Goal: Find contact information: Find contact information

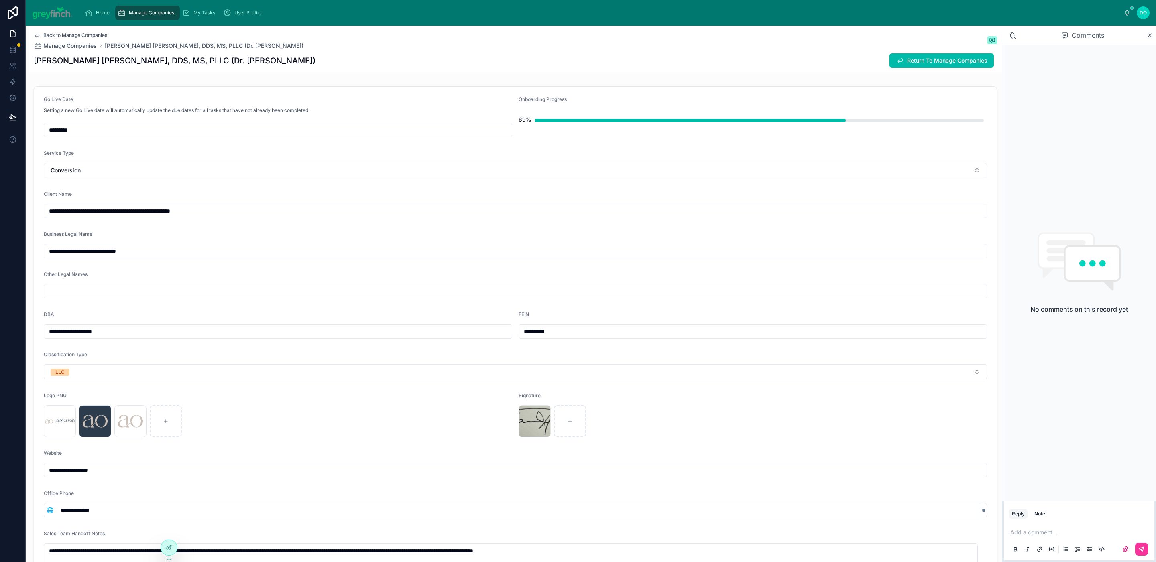
click at [143, 14] on span "Manage Companies" at bounding box center [151, 13] width 45 height 6
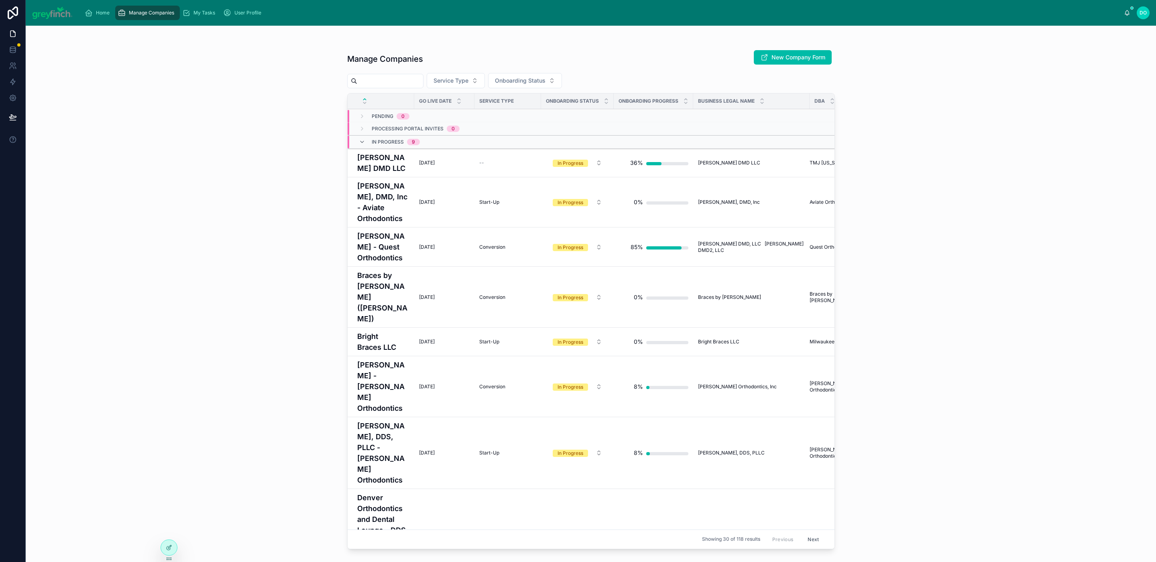
click at [368, 83] on input "text" at bounding box center [390, 80] width 66 height 11
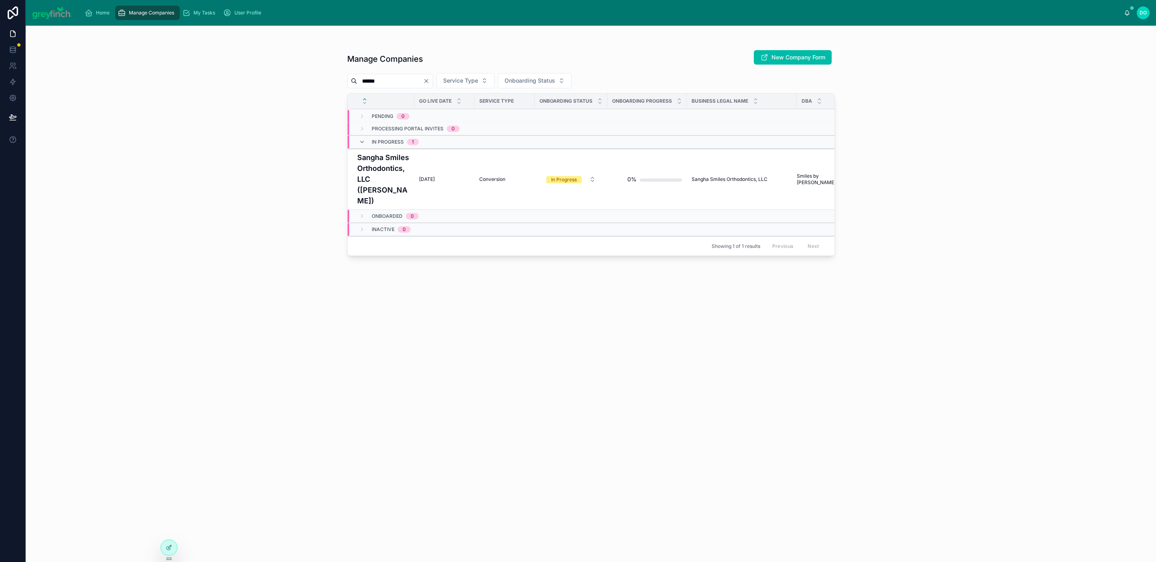
type input "******"
click at [429, 176] on td "[DATE] [DATE]" at bounding box center [444, 179] width 60 height 61
click at [405, 173] on h4 "Sangha Smiles Orthodontics, LLC ([PERSON_NAME])" at bounding box center [383, 179] width 52 height 54
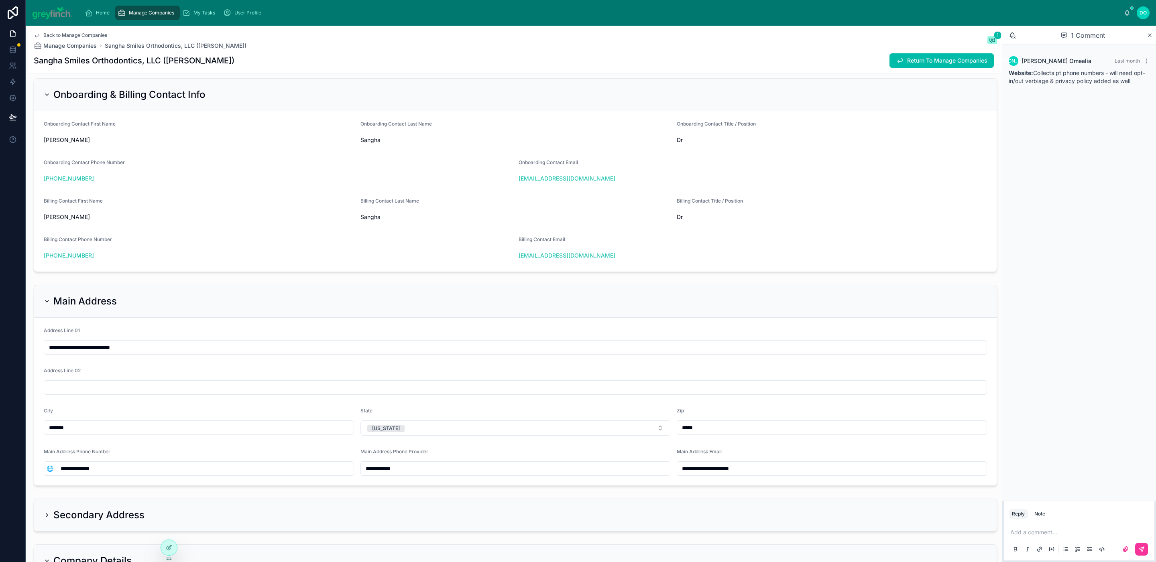
scroll to position [557, 0]
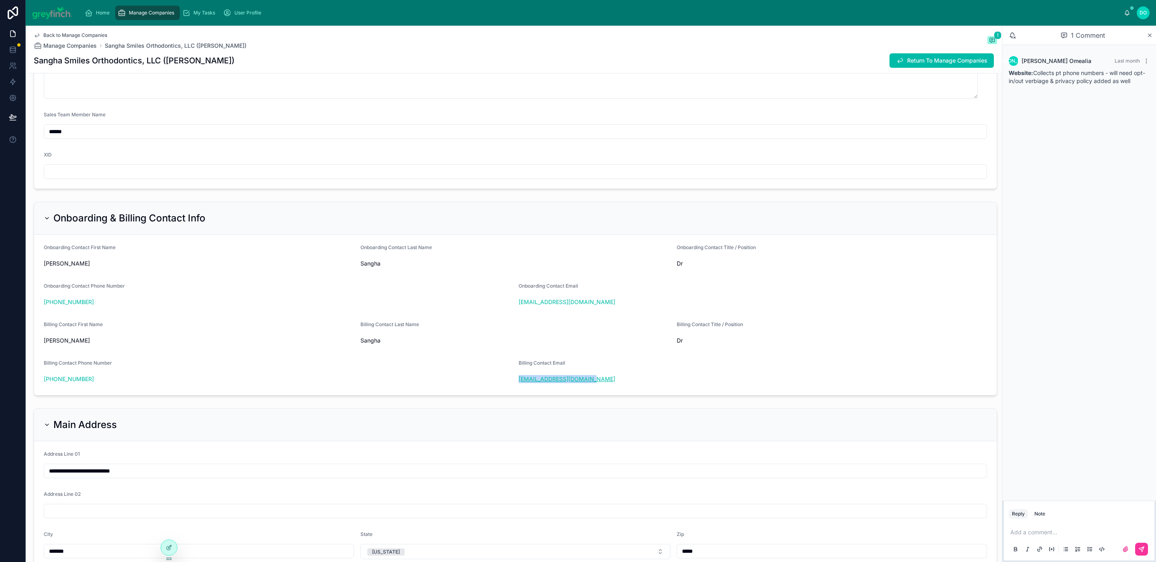
copy link "[EMAIL_ADDRESS][DOMAIN_NAME]"
